Goal: Task Accomplishment & Management: Complete application form

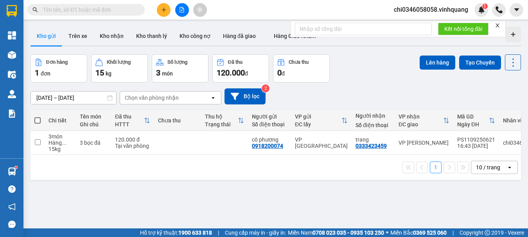
click at [164, 9] on icon "plus" at bounding box center [163, 9] width 5 height 5
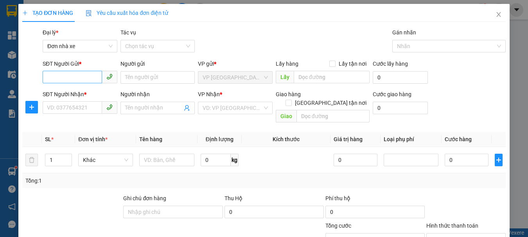
click at [54, 77] on input "SĐT Người Gửi *" at bounding box center [72, 77] width 59 height 13
type input "0948043368"
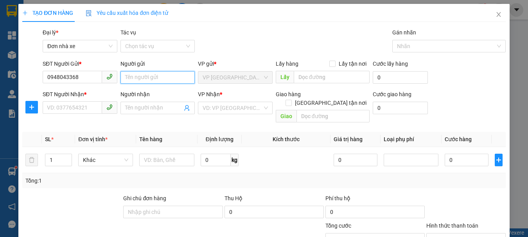
click at [141, 77] on input "Người gửi" at bounding box center [157, 77] width 75 height 13
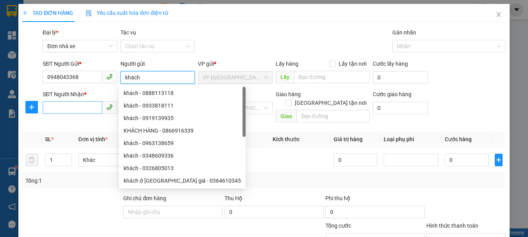
type input "khách"
click at [56, 108] on input "SĐT Người Nhận *" at bounding box center [72, 107] width 59 height 13
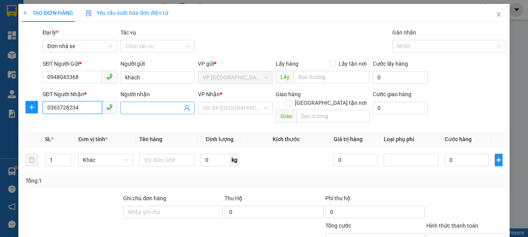
type input "0363728234"
click at [136, 106] on input "Người nhận" at bounding box center [153, 108] width 57 height 9
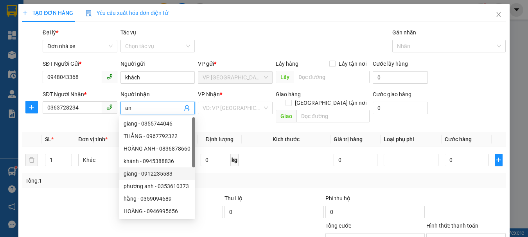
type input "an"
drag, startPoint x: 92, startPoint y: 188, endPoint x: 103, endPoint y: 174, distance: 18.1
click at [91, 194] on div at bounding box center [72, 207] width 101 height 27
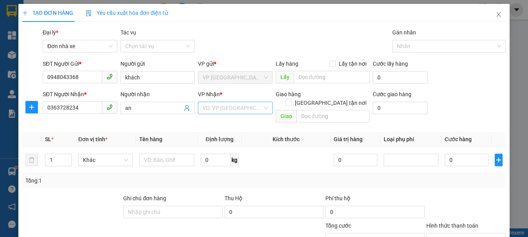
click at [214, 107] on input "search" at bounding box center [233, 108] width 60 height 12
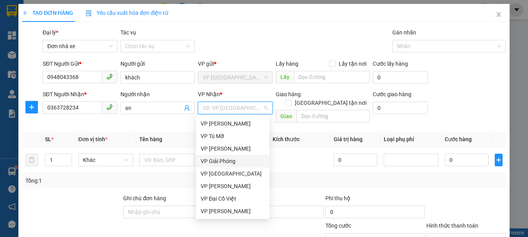
click at [224, 161] on div "VP Giải Phóng" at bounding box center [233, 161] width 64 height 9
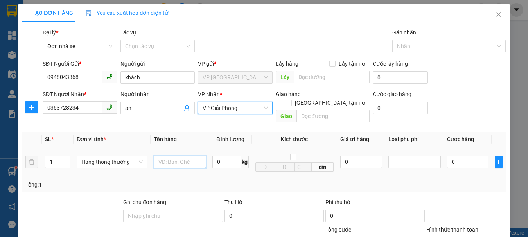
click at [167, 156] on input "text" at bounding box center [180, 162] width 52 height 13
type input "1 hộp cactong"
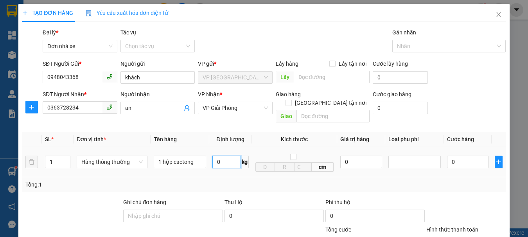
click at [217, 156] on input "0" at bounding box center [226, 162] width 29 height 13
type input "2"
click at [424, 165] on td at bounding box center [414, 162] width 59 height 30
type input "30.000"
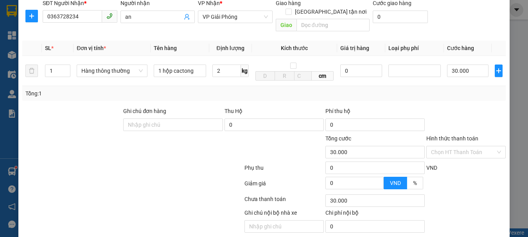
scroll to position [73, 0]
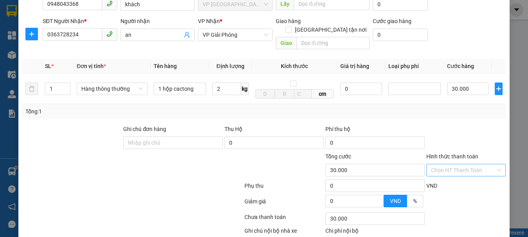
click at [457, 165] on input "Hình thức thanh toán" at bounding box center [463, 170] width 65 height 12
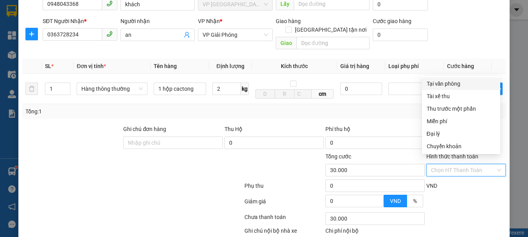
click at [441, 84] on div "Tại văn phòng" at bounding box center [461, 83] width 69 height 9
type input "0"
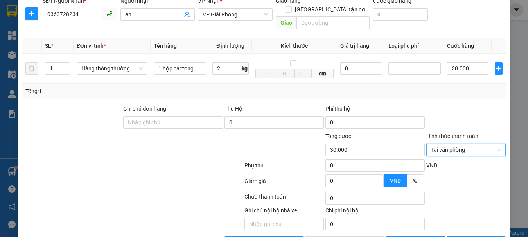
scroll to position [112, 0]
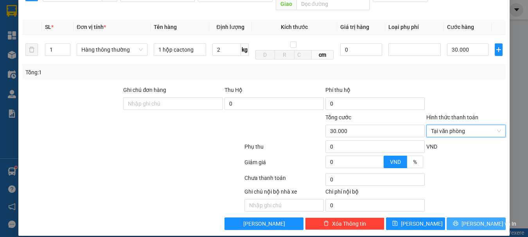
click at [464, 219] on span "[PERSON_NAME] và In" at bounding box center [488, 223] width 55 height 9
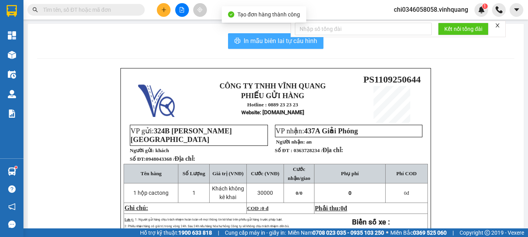
click at [250, 38] on span "In mẫu biên lai tự cấu hình" at bounding box center [281, 41] width 74 height 10
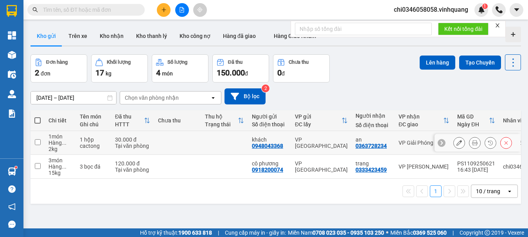
click at [36, 141] on input "checkbox" at bounding box center [38, 142] width 6 height 6
checkbox input "true"
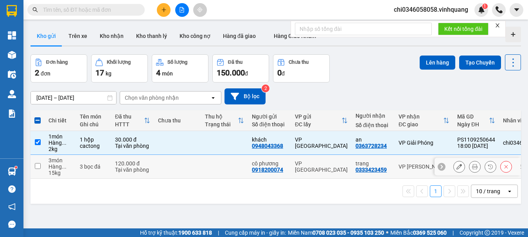
click at [38, 166] on input "checkbox" at bounding box center [38, 166] width 6 height 6
checkbox input "true"
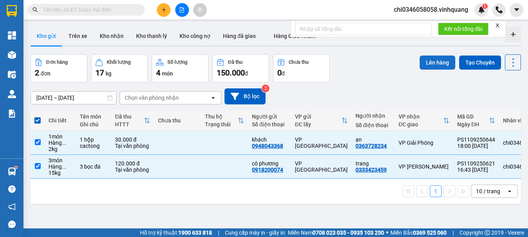
click at [434, 60] on button "Lên hàng" at bounding box center [438, 63] width 36 height 14
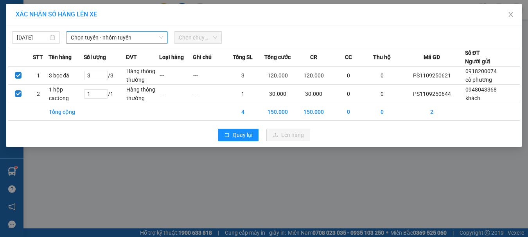
click at [95, 38] on span "Chọn tuyến - nhóm tuyến" at bounding box center [117, 38] width 92 height 12
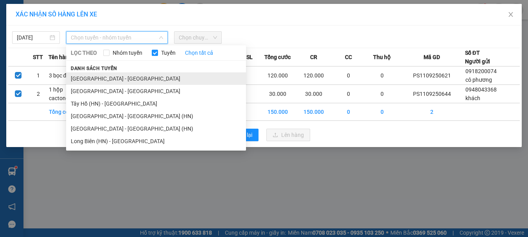
click at [112, 79] on li "[GEOGRAPHIC_DATA] - [GEOGRAPHIC_DATA]" at bounding box center [156, 78] width 180 height 13
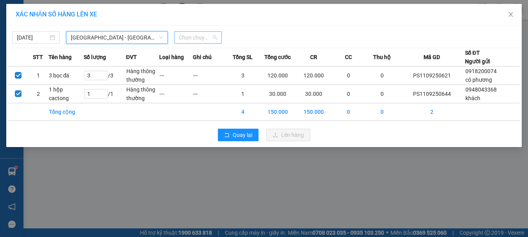
click at [202, 39] on span "Chọn chuyến" at bounding box center [198, 38] width 38 height 12
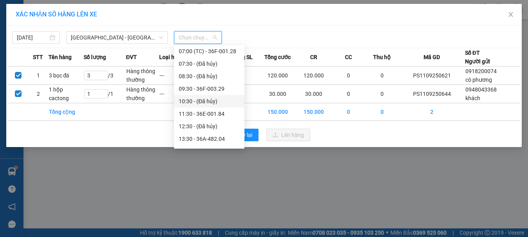
scroll to position [113, 0]
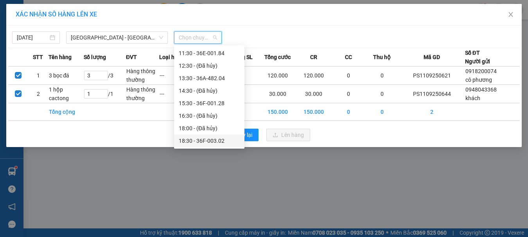
click at [206, 142] on div "18:30 - 36F-003.02" at bounding box center [209, 140] width 61 height 9
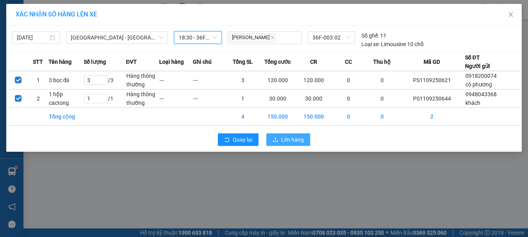
click at [292, 140] on span "Lên hàng" at bounding box center [292, 139] width 23 height 9
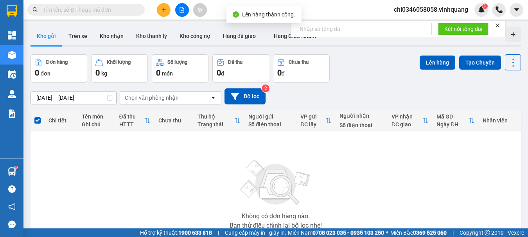
click at [181, 11] on icon "file-add" at bounding box center [181, 9] width 5 height 5
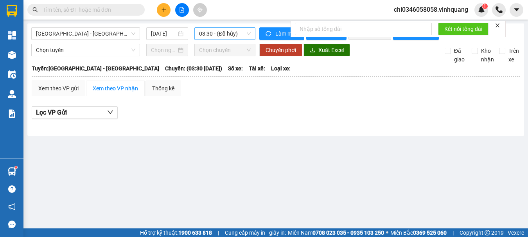
click at [215, 33] on span "03:30 - (Đã hủy)" at bounding box center [225, 34] width 52 height 12
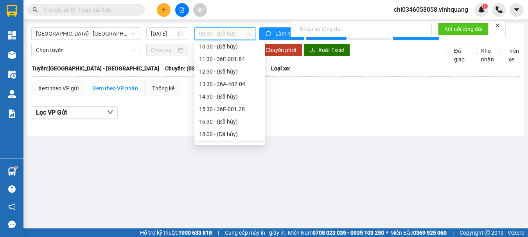
scroll to position [113, 0]
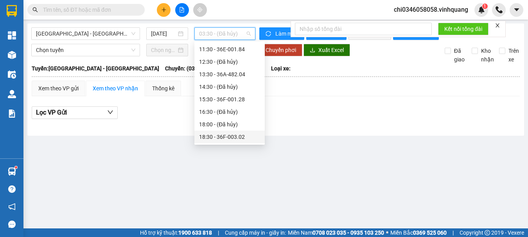
click at [228, 136] on div "18:30 - 36F-003.02" at bounding box center [229, 137] width 61 height 9
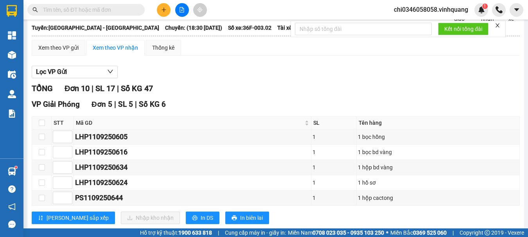
scroll to position [39, 0]
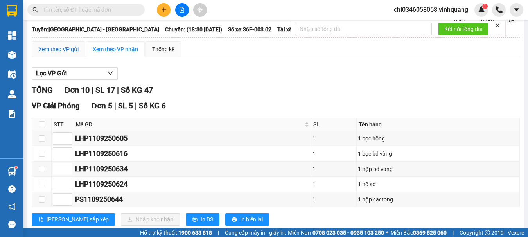
click at [52, 53] on div "Xem theo VP gửi" at bounding box center [58, 49] width 40 height 9
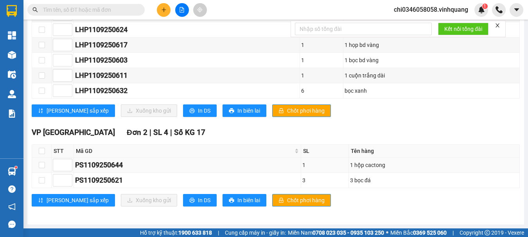
scroll to position [200, 0]
click at [183, 197] on button "In DS" at bounding box center [200, 200] width 34 height 13
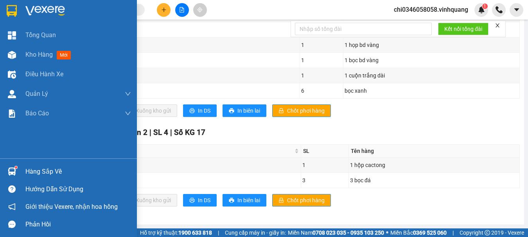
click at [9, 7] on img at bounding box center [12, 11] width 10 height 12
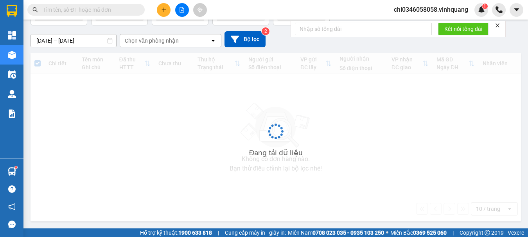
scroll to position [56, 0]
